Goal: Find specific page/section: Find specific page/section

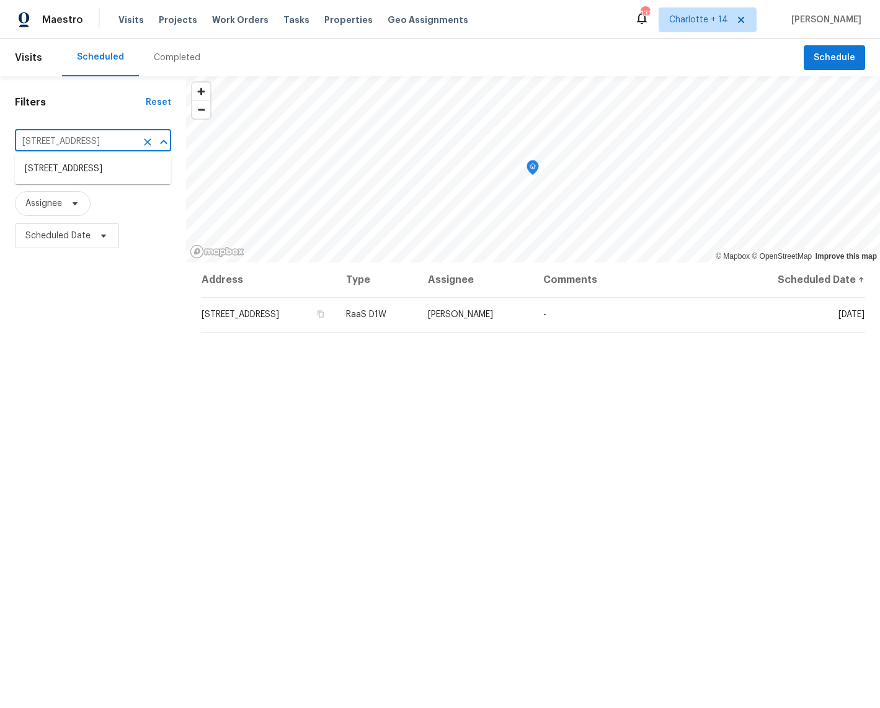
drag, startPoint x: 52, startPoint y: 143, endPoint x: 126, endPoint y: 151, distance: 74.8
click at [52, 143] on input "17619 Sequoia View Ln, Humble, TX 77346" at bounding box center [76, 141] width 122 height 19
click at [143, 143] on icon "Clear" at bounding box center [147, 142] width 12 height 12
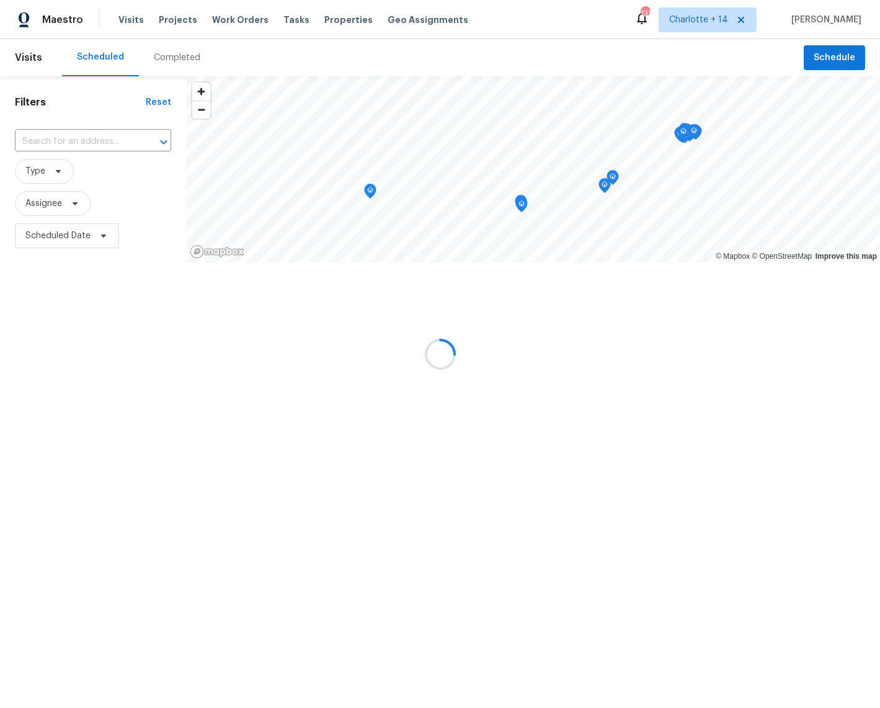
click at [41, 136] on div at bounding box center [440, 354] width 880 height 708
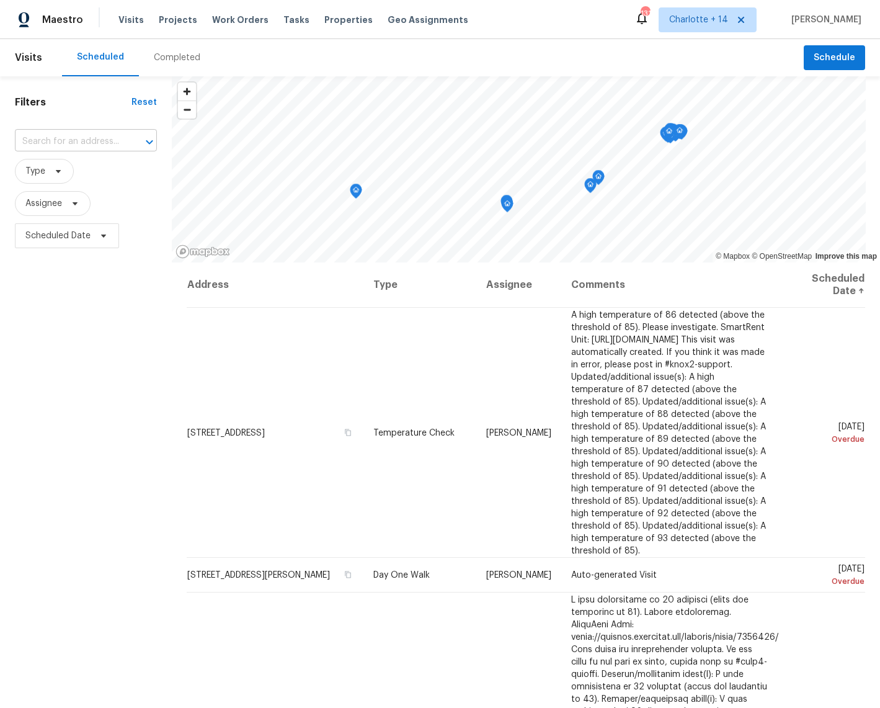
click at [42, 138] on input "text" at bounding box center [68, 141] width 107 height 19
paste input "526 Radiance"
type input "526 Radiance"
click at [722, 22] on span "Charlotte + 14" at bounding box center [698, 20] width 59 height 12
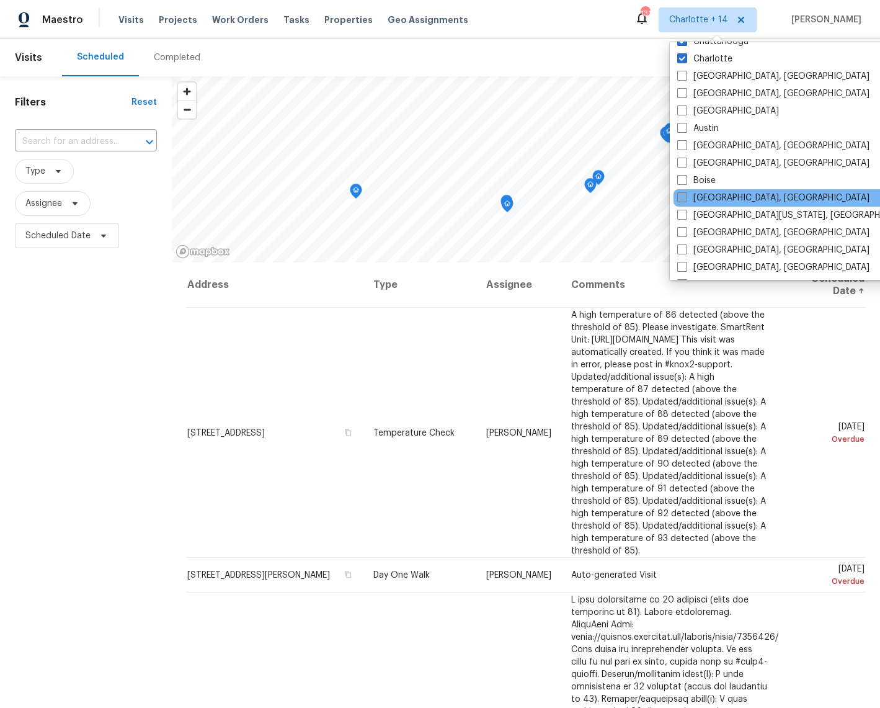
scroll to position [253, 0]
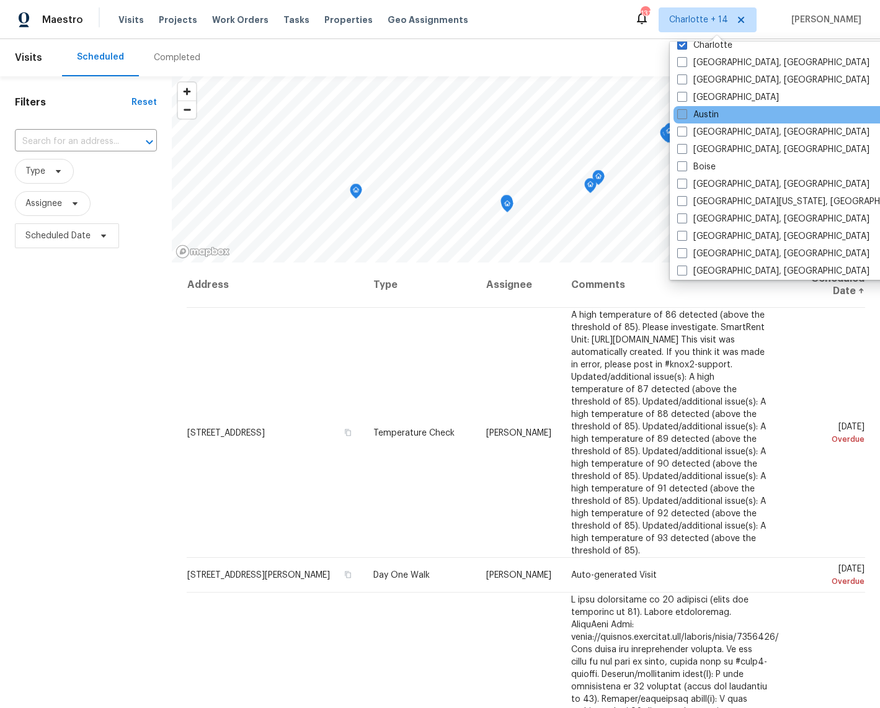
click at [690, 117] on label "Austin" at bounding box center [698, 115] width 42 height 12
click at [685, 117] on input "Austin" at bounding box center [681, 113] width 8 height 8
checkbox input "true"
click at [63, 145] on input "text" at bounding box center [68, 141] width 107 height 19
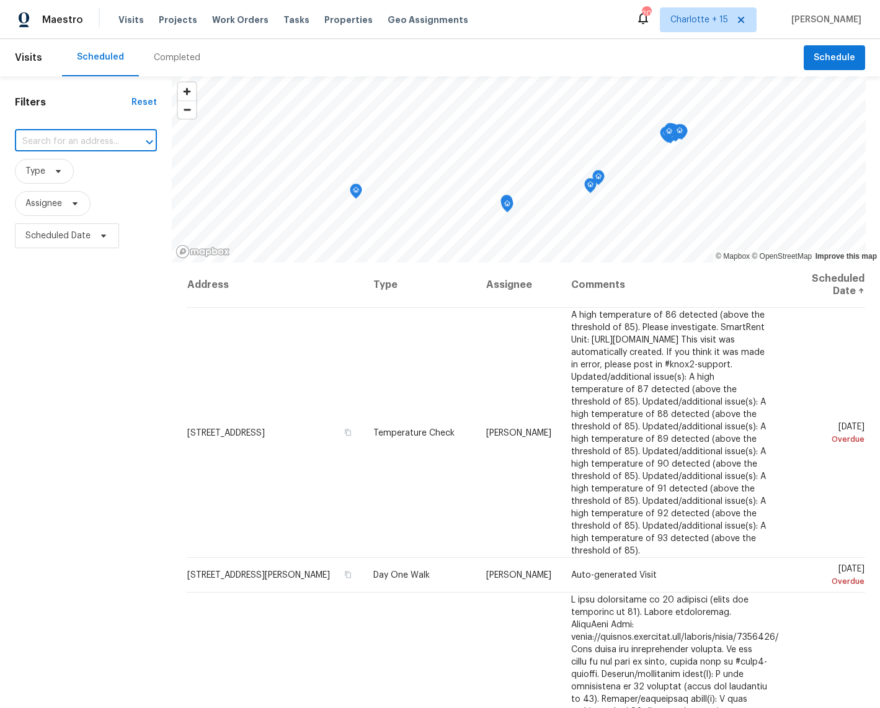
paste input "526 Radiance"
type input "526 Radiance"
click at [710, 24] on span "Charlotte + 15" at bounding box center [699, 20] width 58 height 12
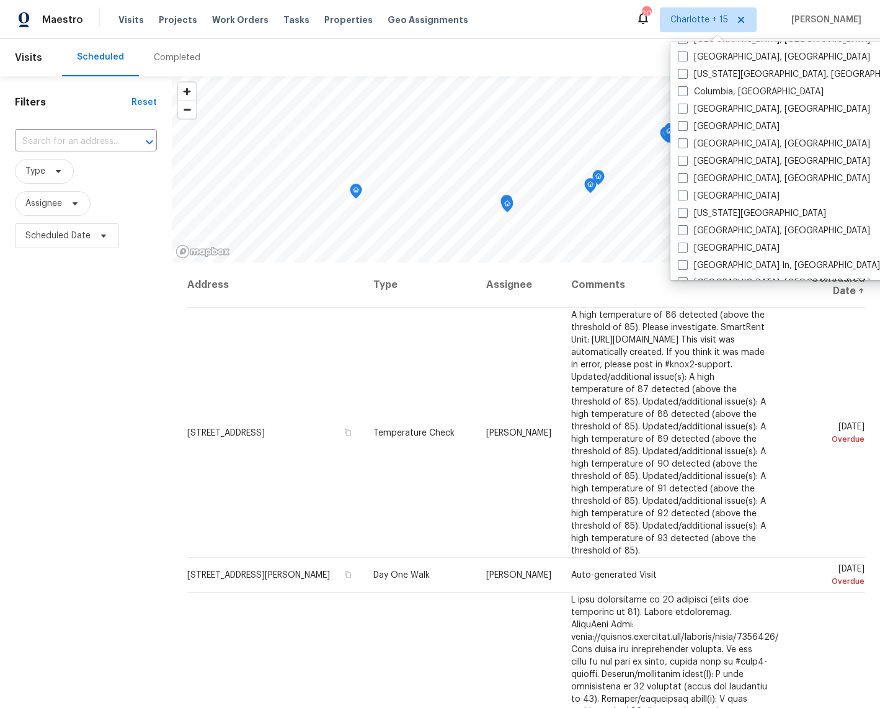
scroll to position [464, 0]
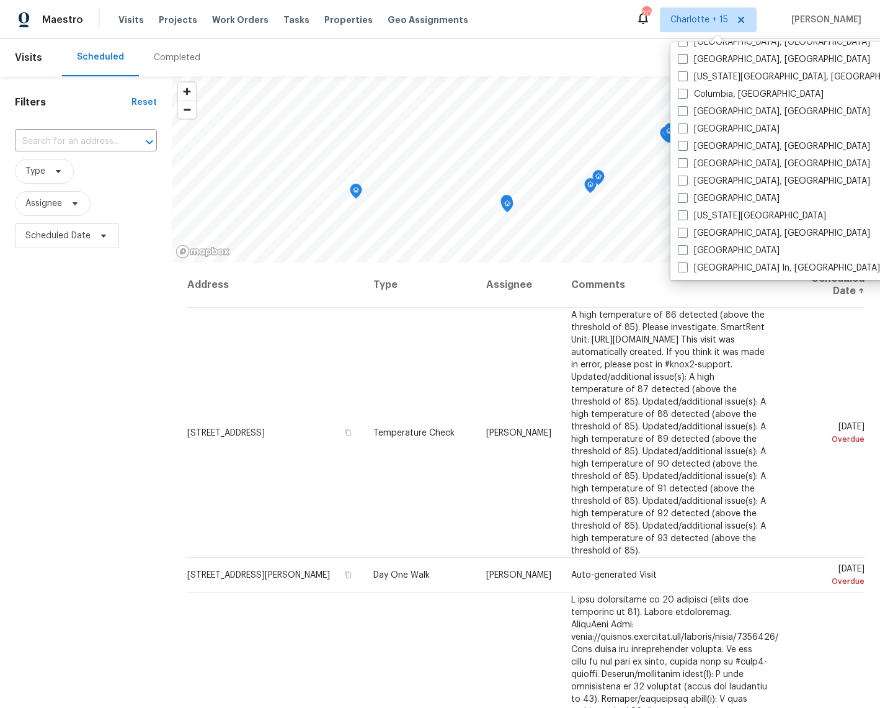
click at [733, 232] on label "Killeen, TX" at bounding box center [774, 233] width 192 height 12
click at [686, 232] on input "Killeen, TX" at bounding box center [682, 231] width 8 height 8
checkbox input "true"
click at [49, 145] on input "text" at bounding box center [68, 141] width 107 height 19
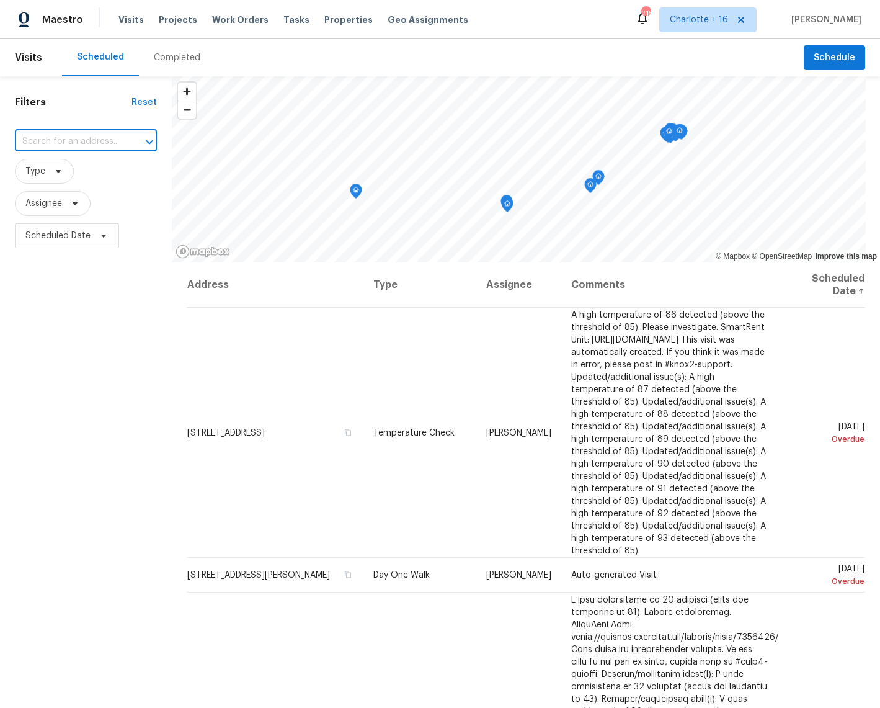
paste input "526 Radiance"
type input "5"
click at [334, 14] on span "Properties" at bounding box center [348, 20] width 48 height 12
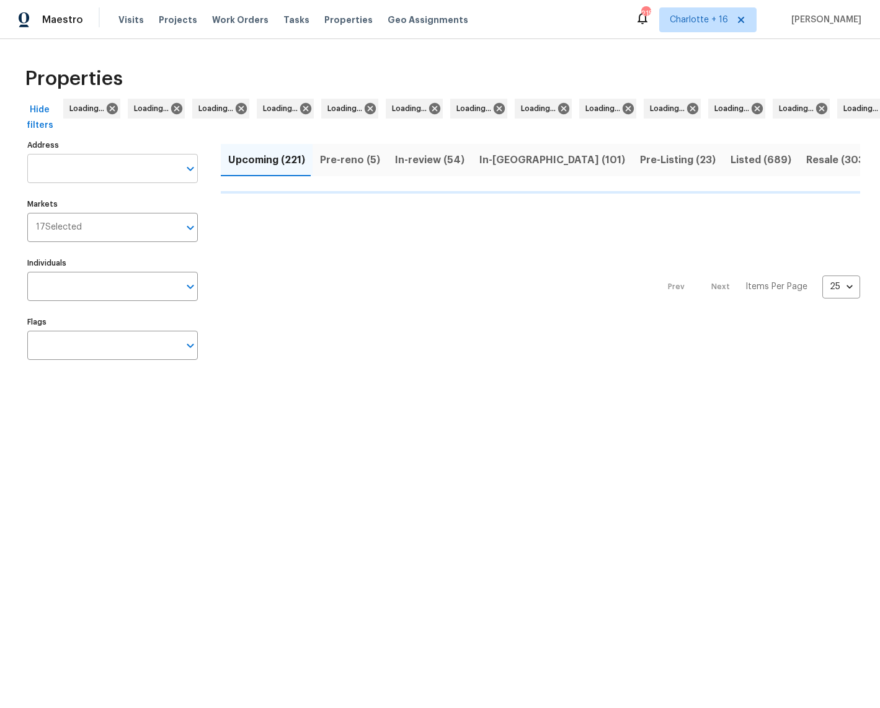
click at [88, 173] on input "Address" at bounding box center [103, 168] width 152 height 29
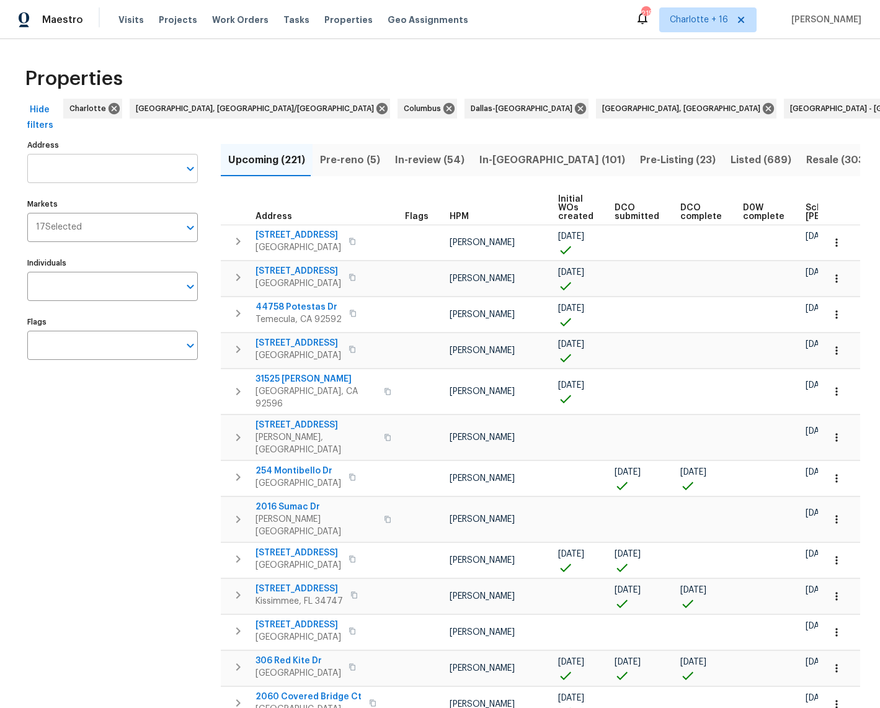
click at [95, 171] on input "Address" at bounding box center [103, 168] width 152 height 29
click at [82, 164] on input "526" at bounding box center [103, 168] width 152 height 29
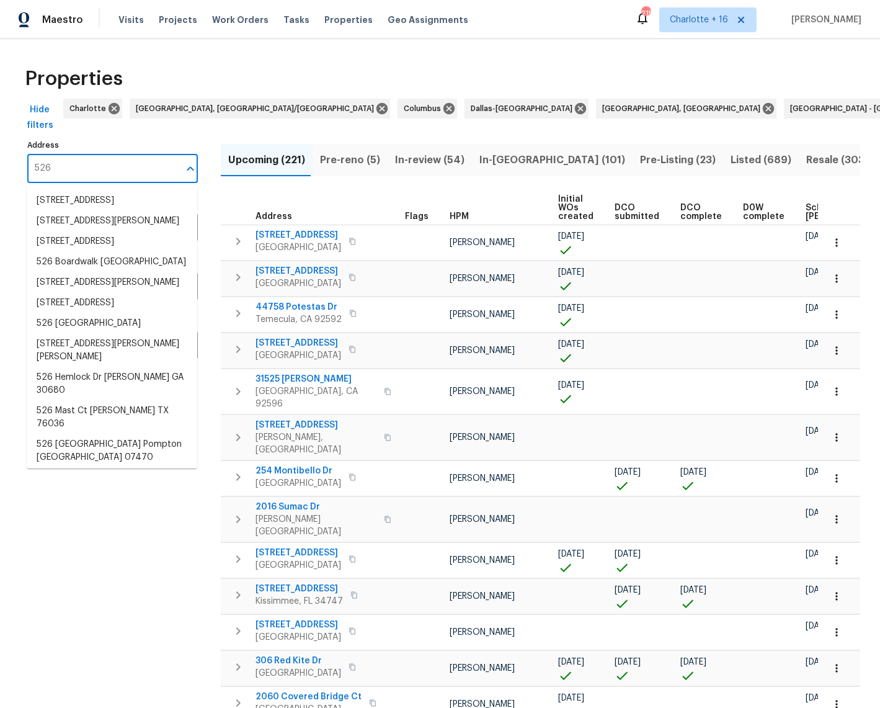
click at [82, 164] on input "526" at bounding box center [103, 168] width 152 height 29
drag, startPoint x: 82, startPoint y: 164, endPoint x: 68, endPoint y: 172, distance: 16.4
click at [81, 164] on input "526" at bounding box center [103, 168] width 152 height 29
paste input "Radiance"
type input "526 Radiance"
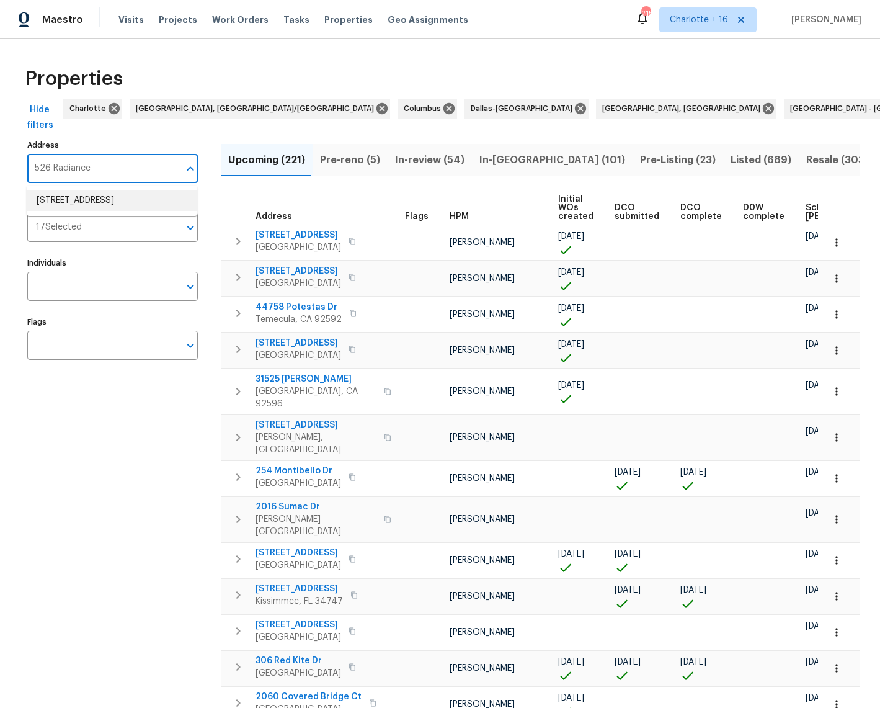
click at [92, 201] on li "526 Radiance Ave San Antonio TX 78218" at bounding box center [112, 200] width 171 height 20
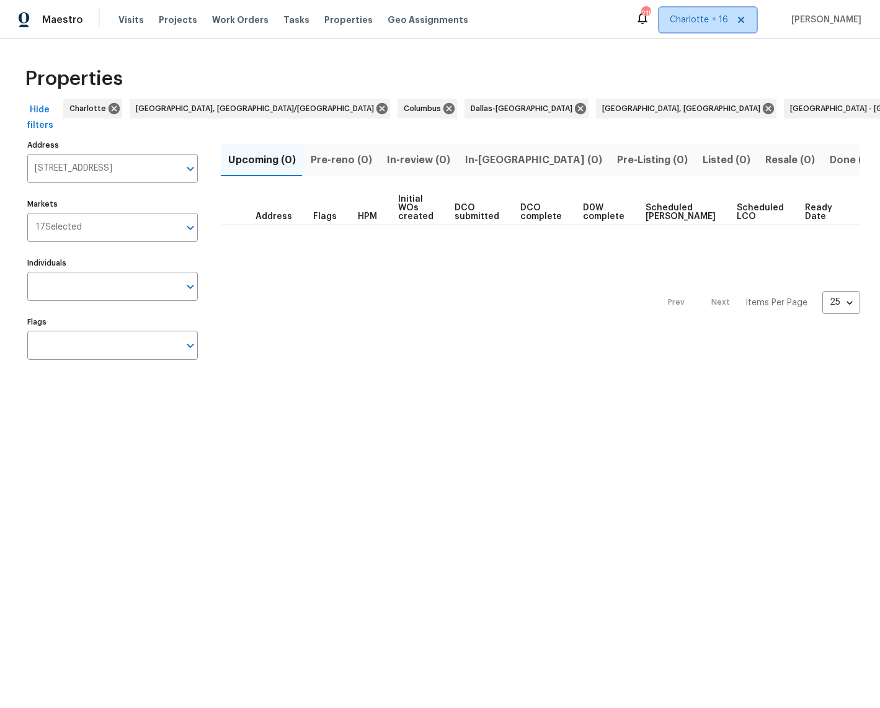
click at [717, 22] on span "Charlotte + 16" at bounding box center [699, 20] width 58 height 12
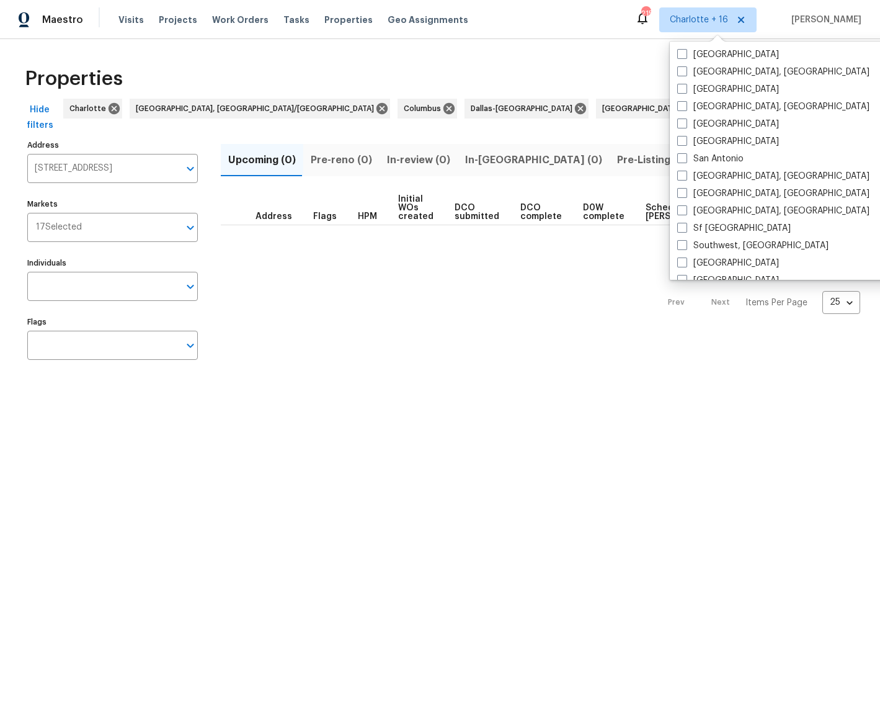
scroll to position [800, 0]
click at [709, 154] on label "San Antonio" at bounding box center [710, 158] width 66 height 12
click at [685, 154] on input "San Antonio" at bounding box center [681, 156] width 8 height 8
checkbox input "true"
type input "526 Radiance Ave San Antonio TX 78218"
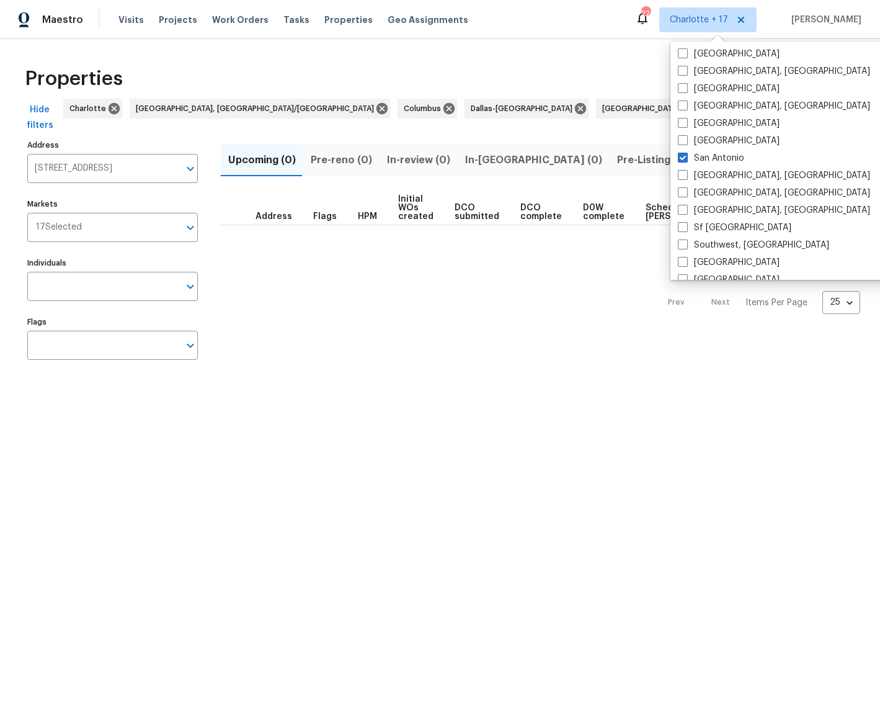
click at [334, 293] on div "Prev Next Items Per Page 25 25 ​" at bounding box center [540, 298] width 639 height 147
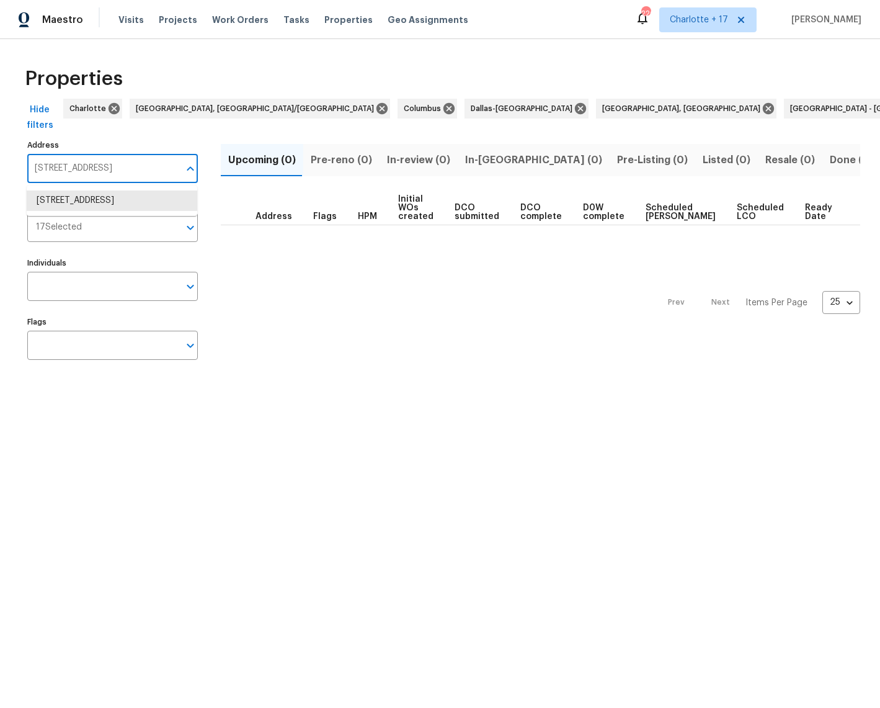
click at [122, 170] on input "526 Radiance Ave San Antonio TX 78218" at bounding box center [103, 168] width 152 height 29
click at [104, 206] on li "526 Radiance Ave San Antonio TX 78218" at bounding box center [112, 200] width 171 height 20
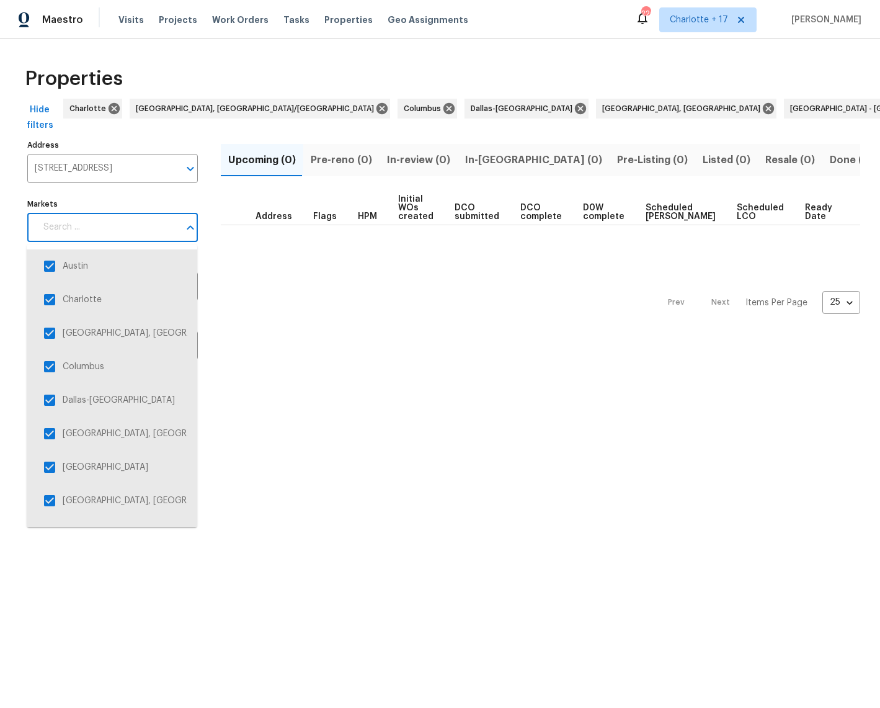
click at [93, 231] on input "Markets" at bounding box center [107, 227] width 143 height 29
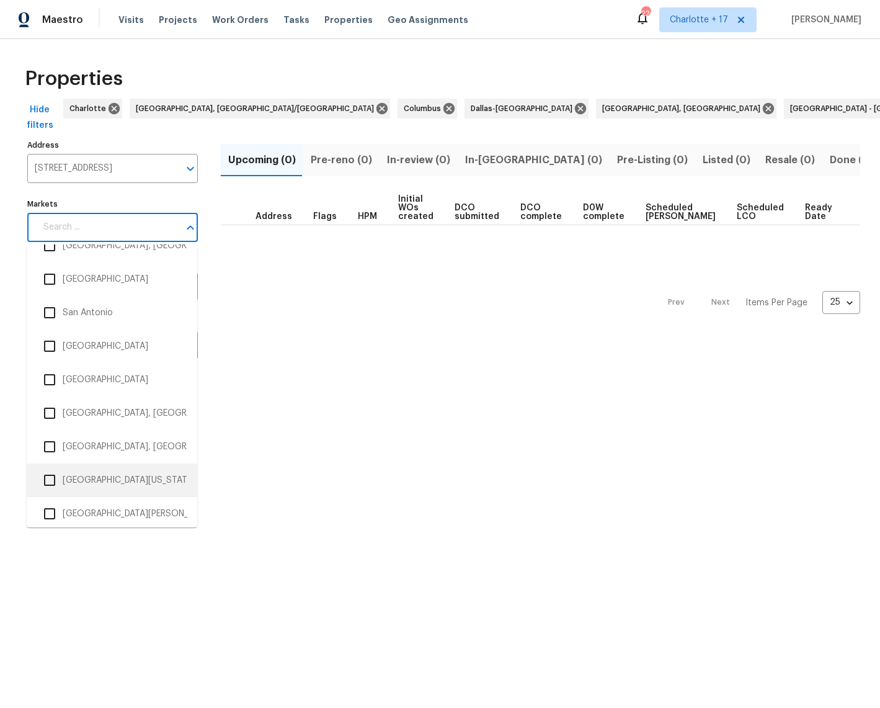
scroll to position [2292, 0]
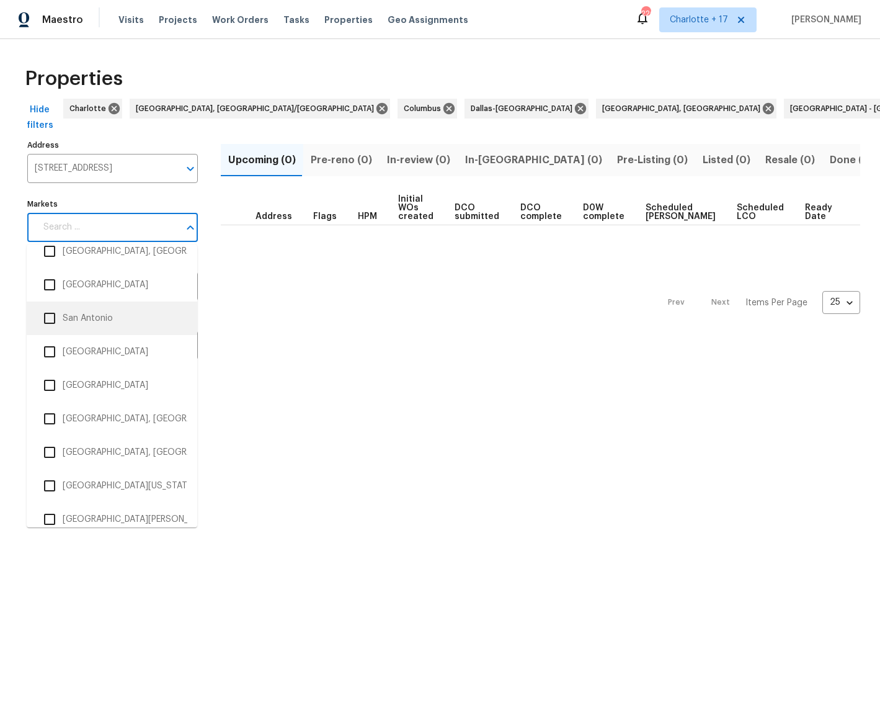
click at [52, 324] on input "checkbox" at bounding box center [50, 318] width 26 height 26
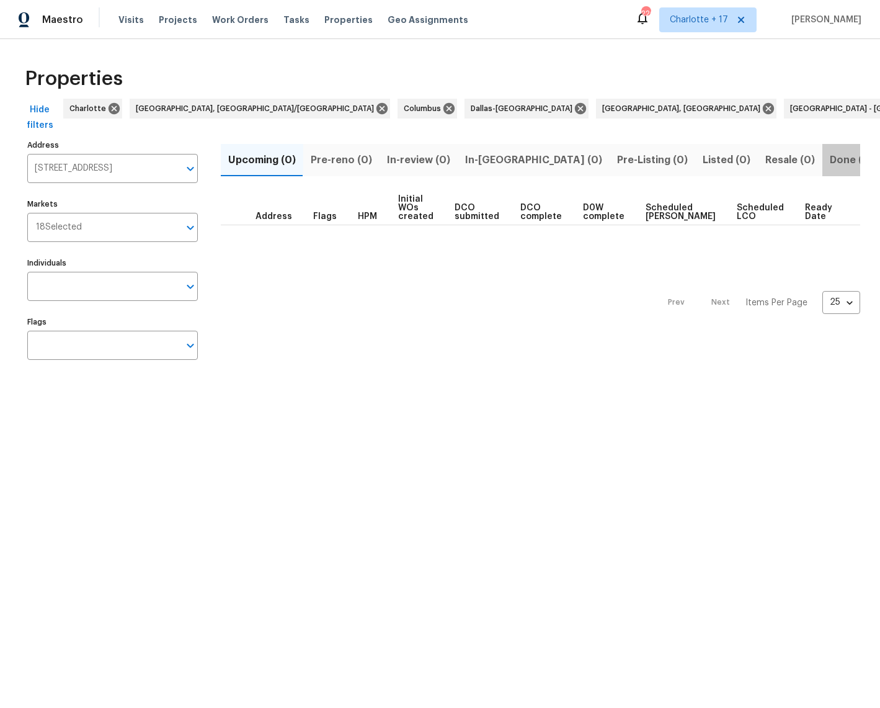
click at [830, 157] on span "Done (1)" at bounding box center [850, 159] width 40 height 17
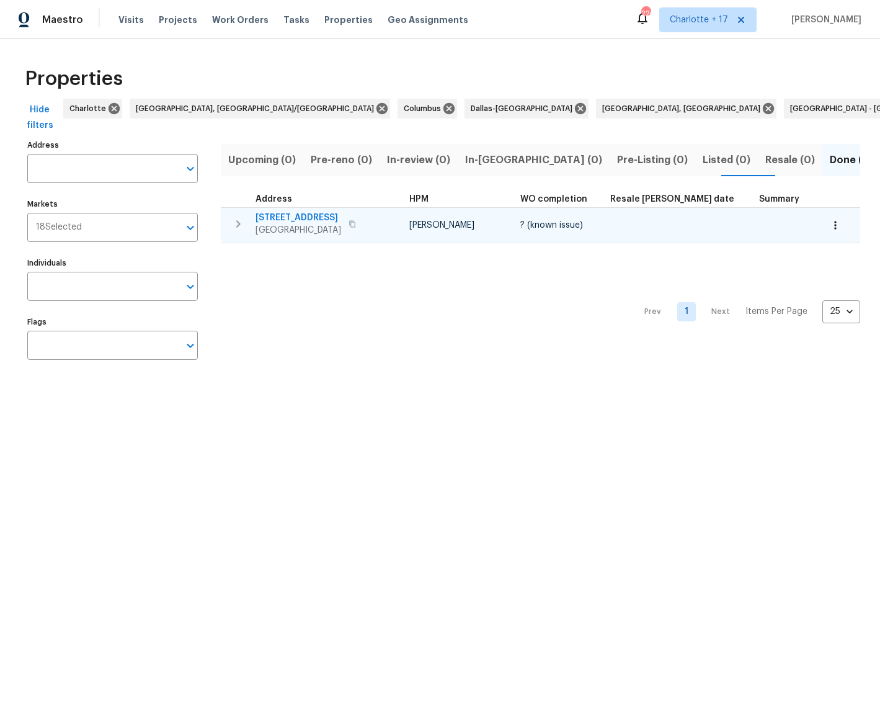
type input "526 Radiance Ave San Antonio TX 78218"
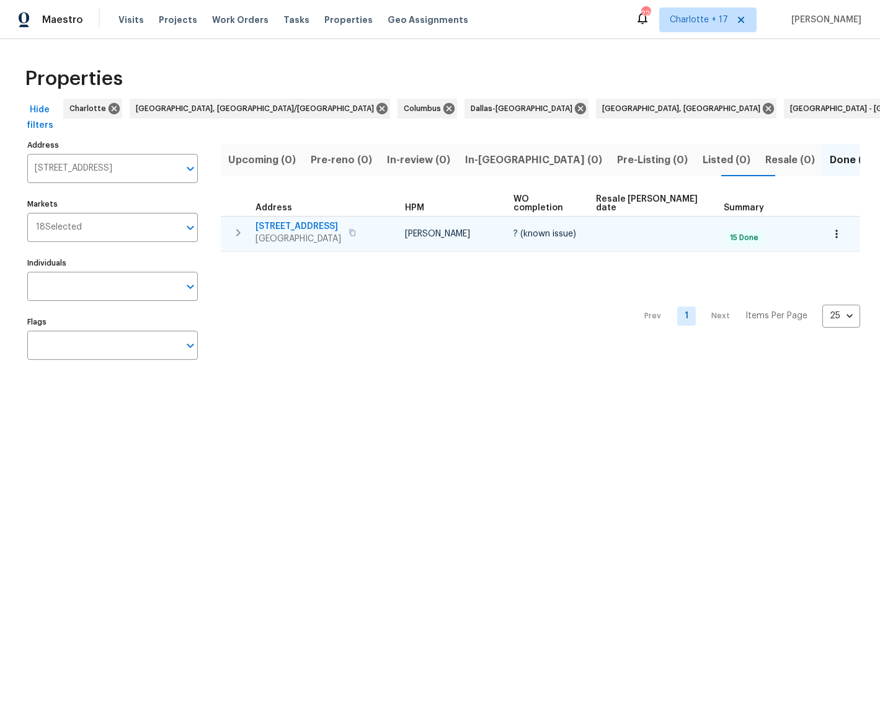
click at [283, 220] on span "526 Radiance Ave" at bounding box center [298, 226] width 86 height 12
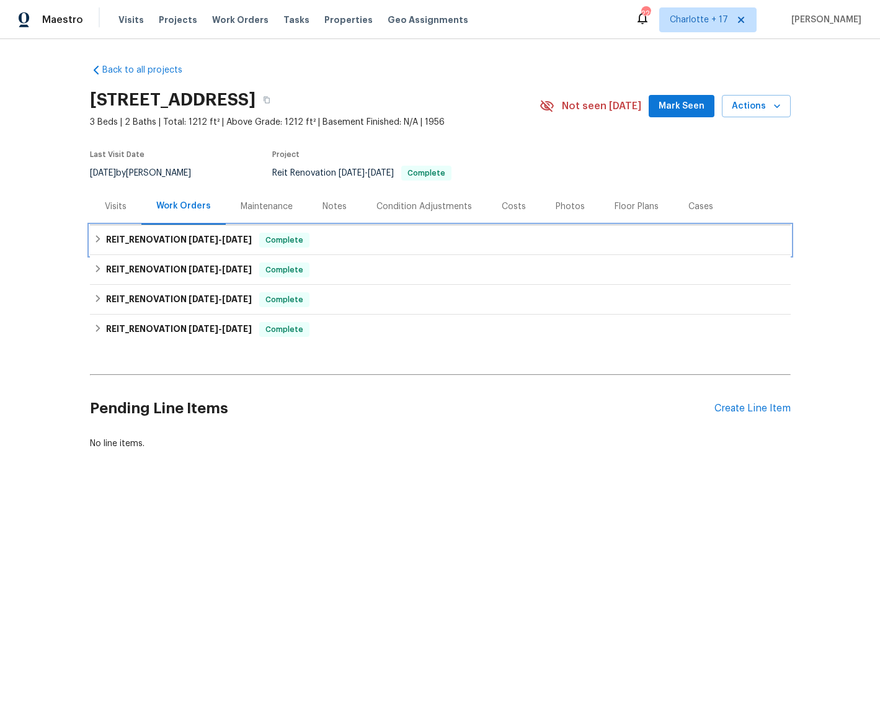
click at [97, 241] on icon at bounding box center [98, 238] width 9 height 9
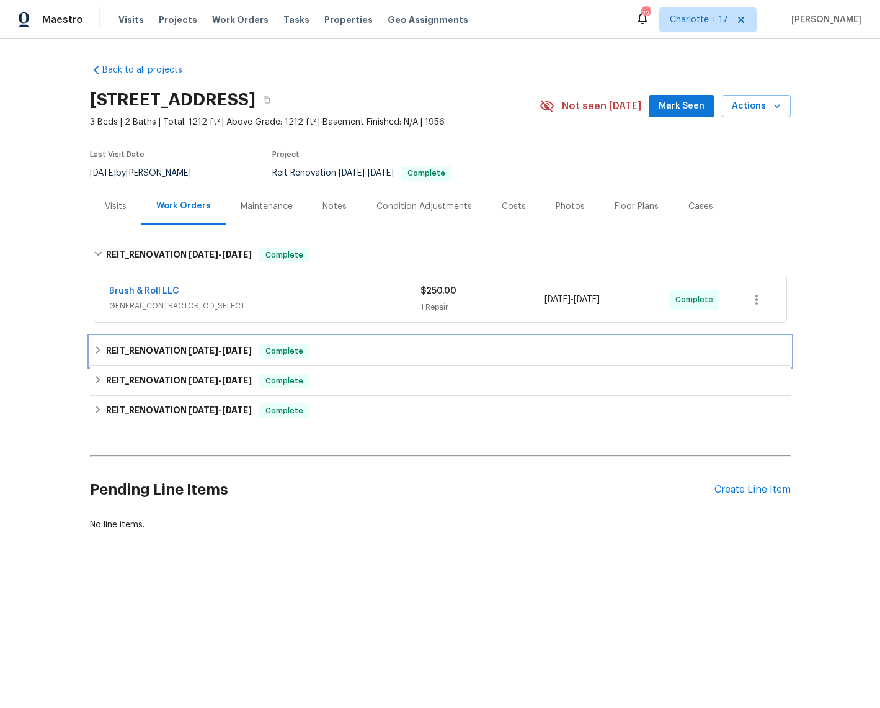
click at [103, 353] on div "REIT_RENOVATION 9/10/25 - 9/20/25 Complete" at bounding box center [440, 351] width 693 height 15
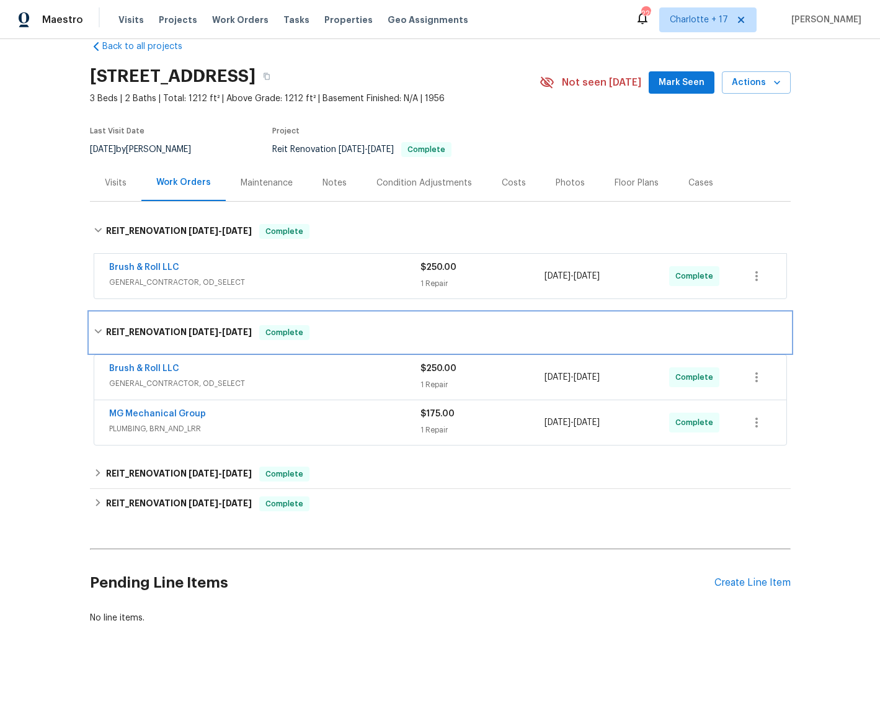
scroll to position [24, 0]
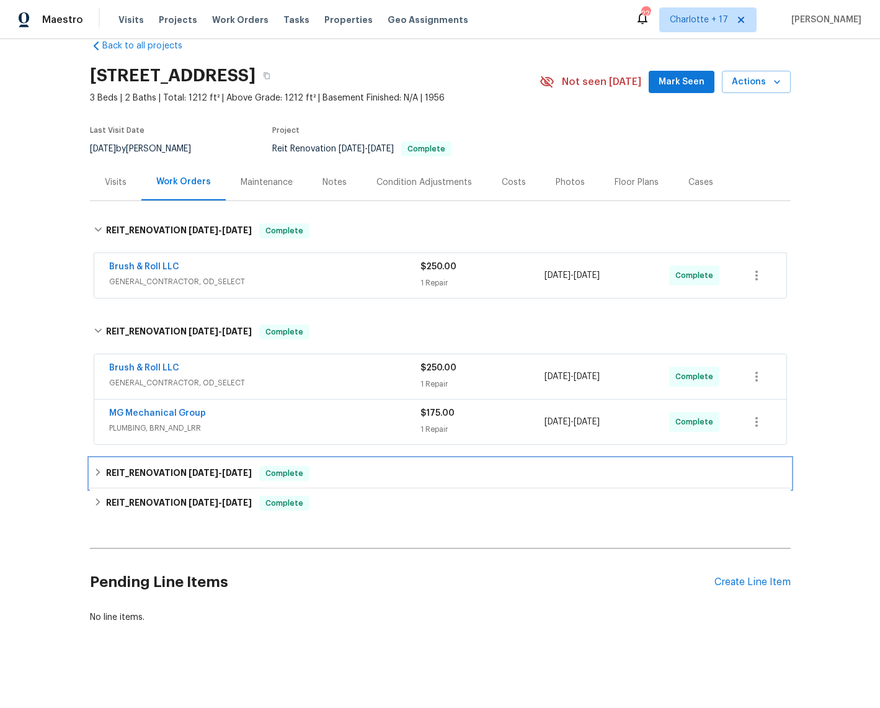
click at [94, 477] on div "REIT_RENOVATION 7/24/25 - 9/22/25 Complete" at bounding box center [440, 473] width 693 height 15
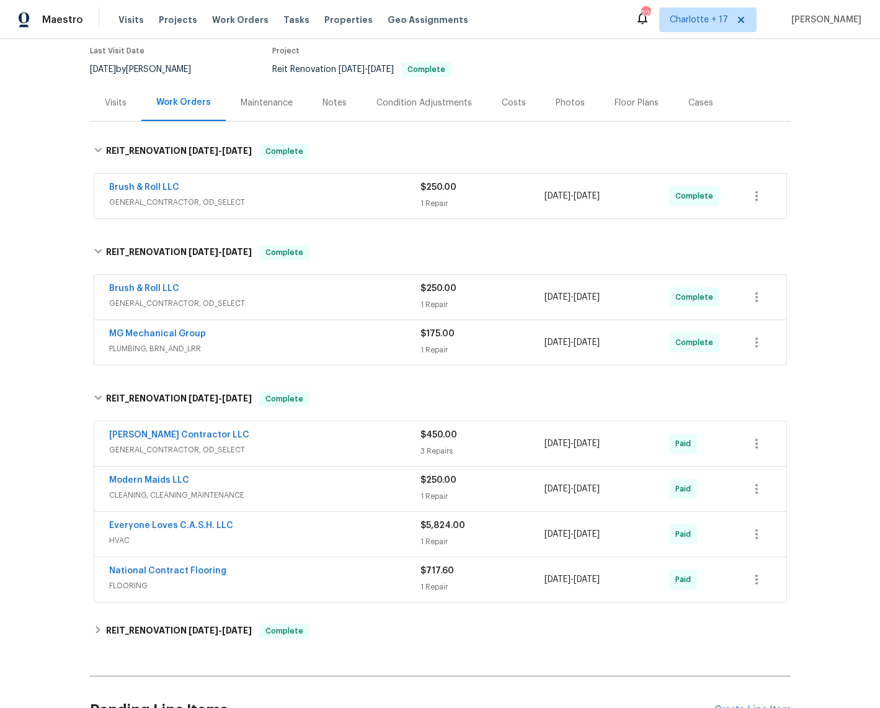
scroll to position [61, 0]
